Goal: Use online tool/utility: Utilize a website feature to perform a specific function

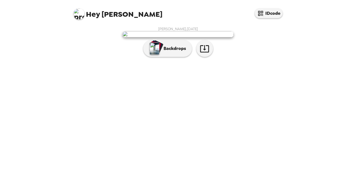
scroll to position [25, 0]
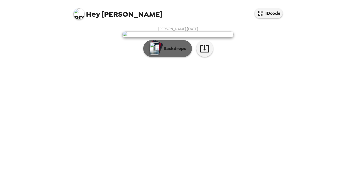
click at [171, 52] on p "Backdrops" at bounding box center [173, 48] width 25 height 7
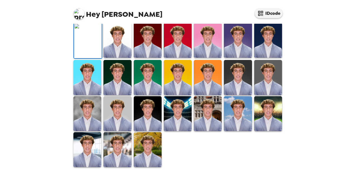
scroll to position [67, 0]
click at [127, 58] on img at bounding box center [117, 40] width 28 height 35
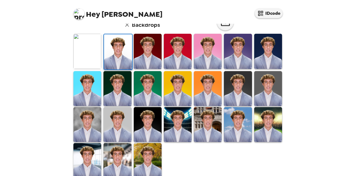
scroll to position [162, 0]
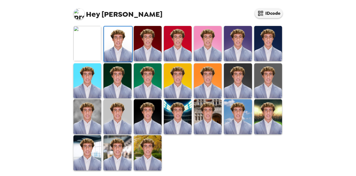
click at [143, 153] on img at bounding box center [148, 152] width 28 height 35
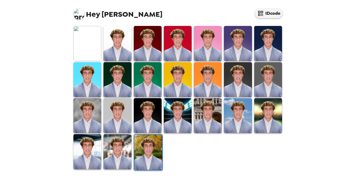
click at [115, 149] on img at bounding box center [117, 151] width 28 height 35
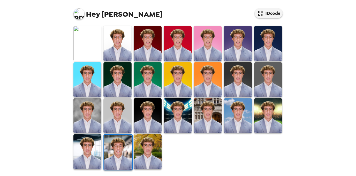
click at [124, 35] on img at bounding box center [117, 43] width 28 height 35
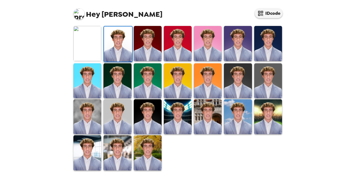
click at [142, 141] on img at bounding box center [148, 152] width 28 height 35
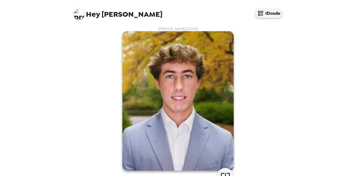
scroll to position [36, 0]
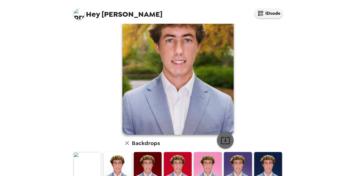
click at [223, 139] on icon "button" at bounding box center [225, 140] width 9 height 7
